Goal: Transaction & Acquisition: Purchase product/service

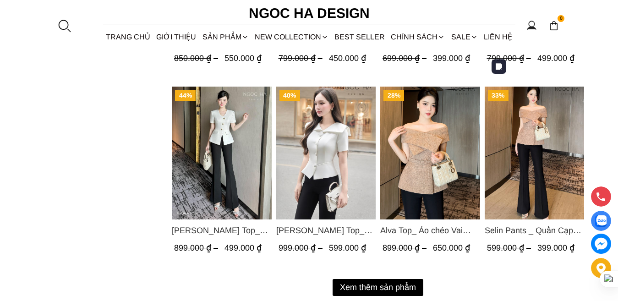
scroll to position [1146, 0]
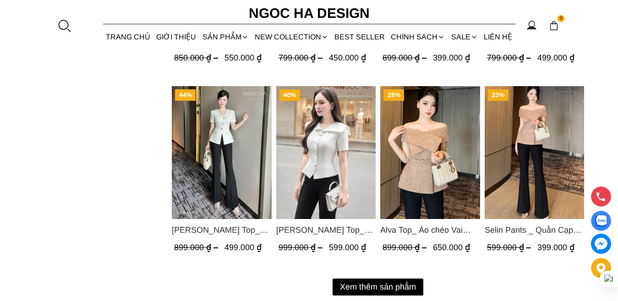
click at [371, 286] on button "Xem thêm sản phẩm" at bounding box center [378, 287] width 91 height 17
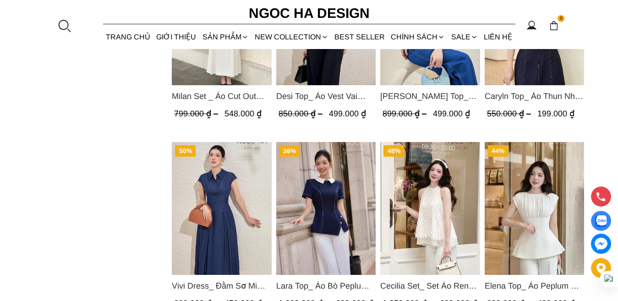
scroll to position [2108, 0]
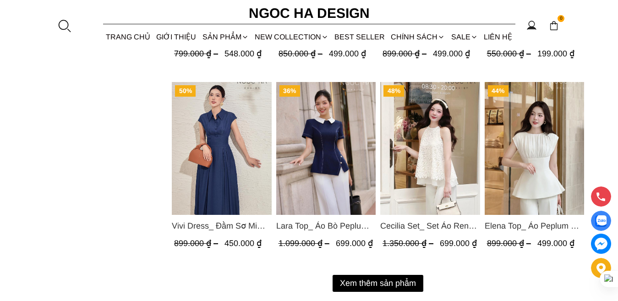
click at [362, 282] on button "Xem thêm sản phẩm" at bounding box center [378, 283] width 91 height 17
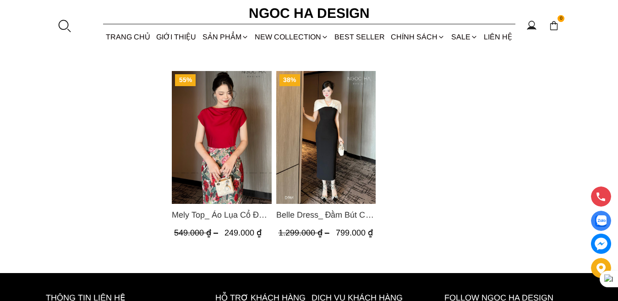
scroll to position [2888, 0]
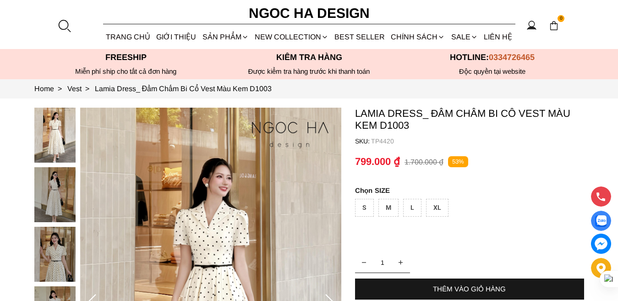
scroll to position [229, 0]
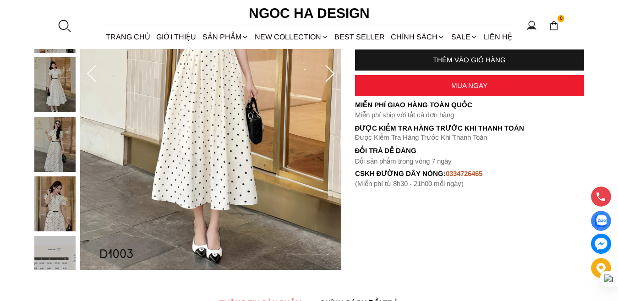
click at [377, 226] on section "Lamia Dress_ Đầm Chấm Bi Cổ Vest Màu Kem D1003 SKU: TP4420 1 THÊM VÀO GIỎ HÀNG …" at bounding box center [309, 74] width 618 height 410
